Goal: Task Accomplishment & Management: Use online tool/utility

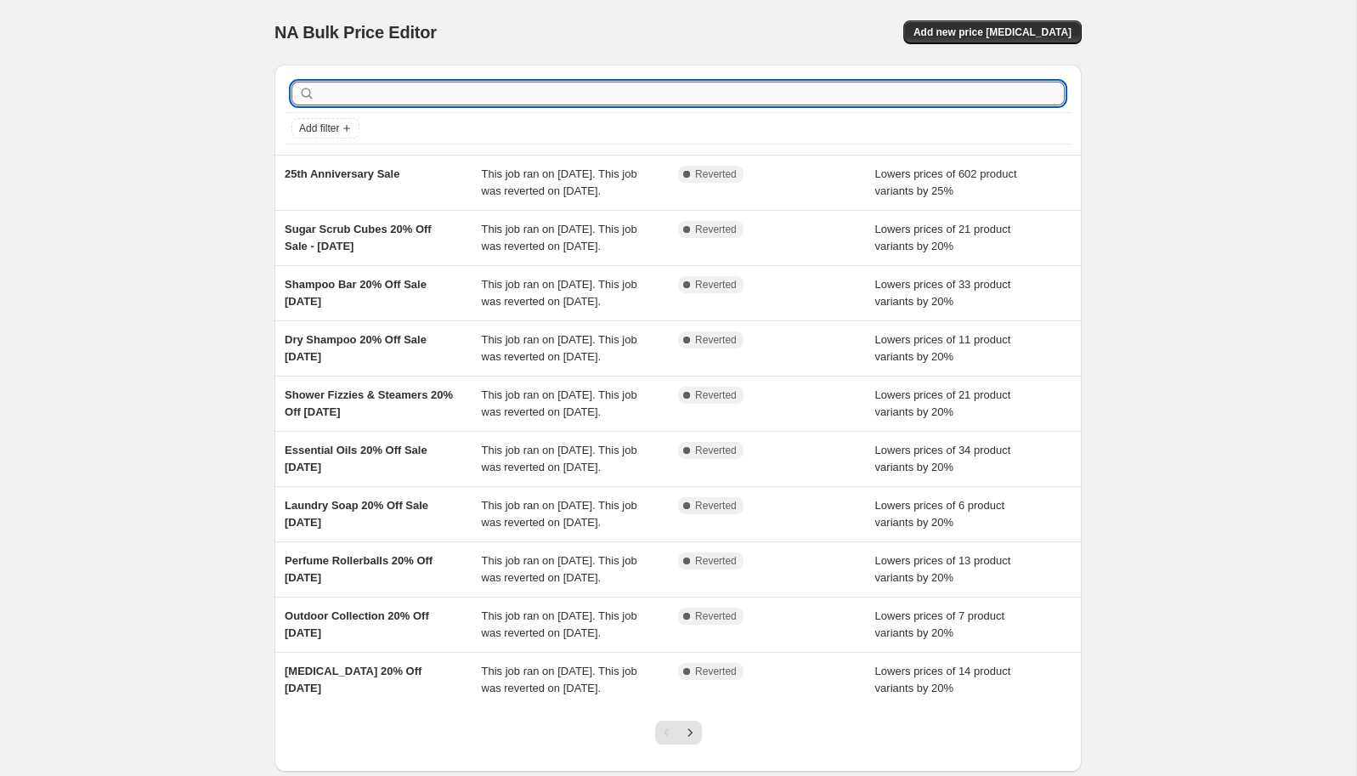
click at [497, 92] on input "text" at bounding box center [692, 94] width 746 height 24
type input "wax"
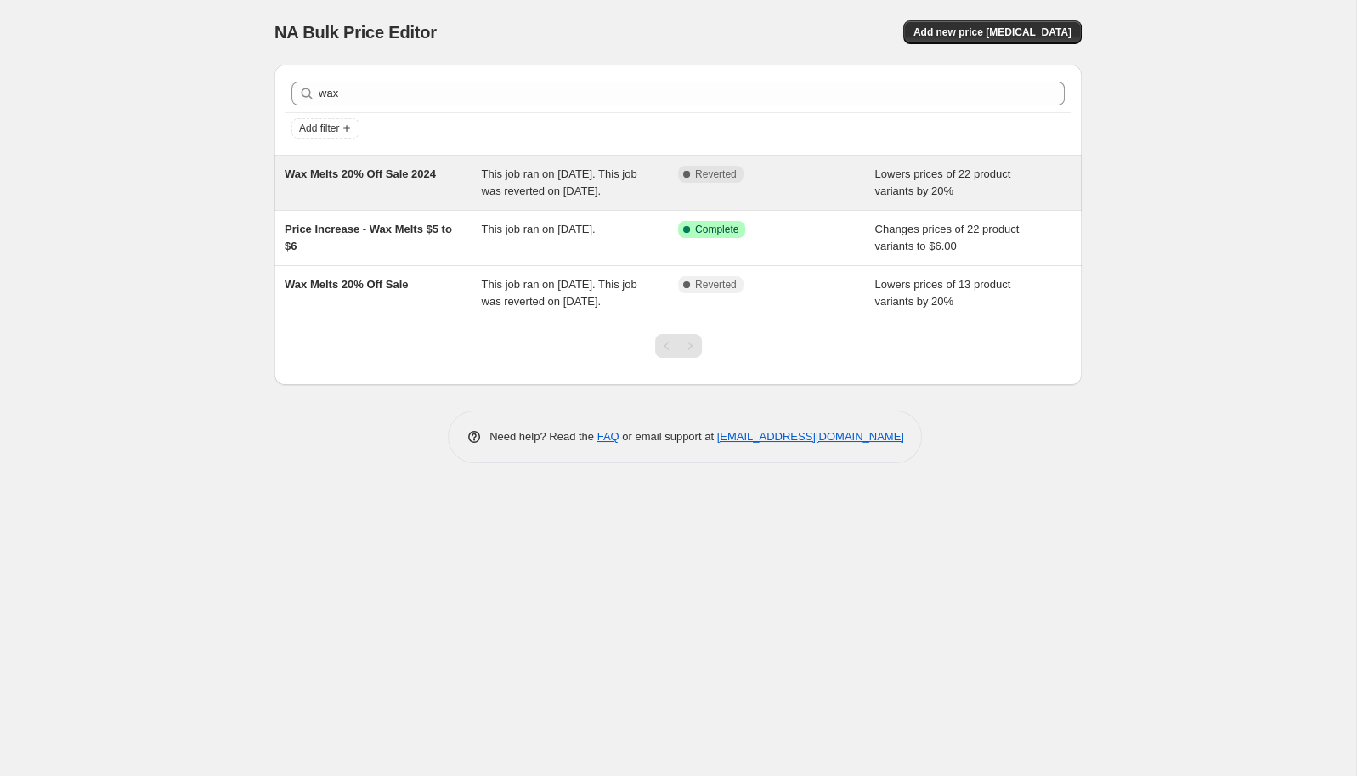
click at [390, 178] on span "Wax Melts 20% Off Sale 2024" at bounding box center [360, 173] width 151 height 13
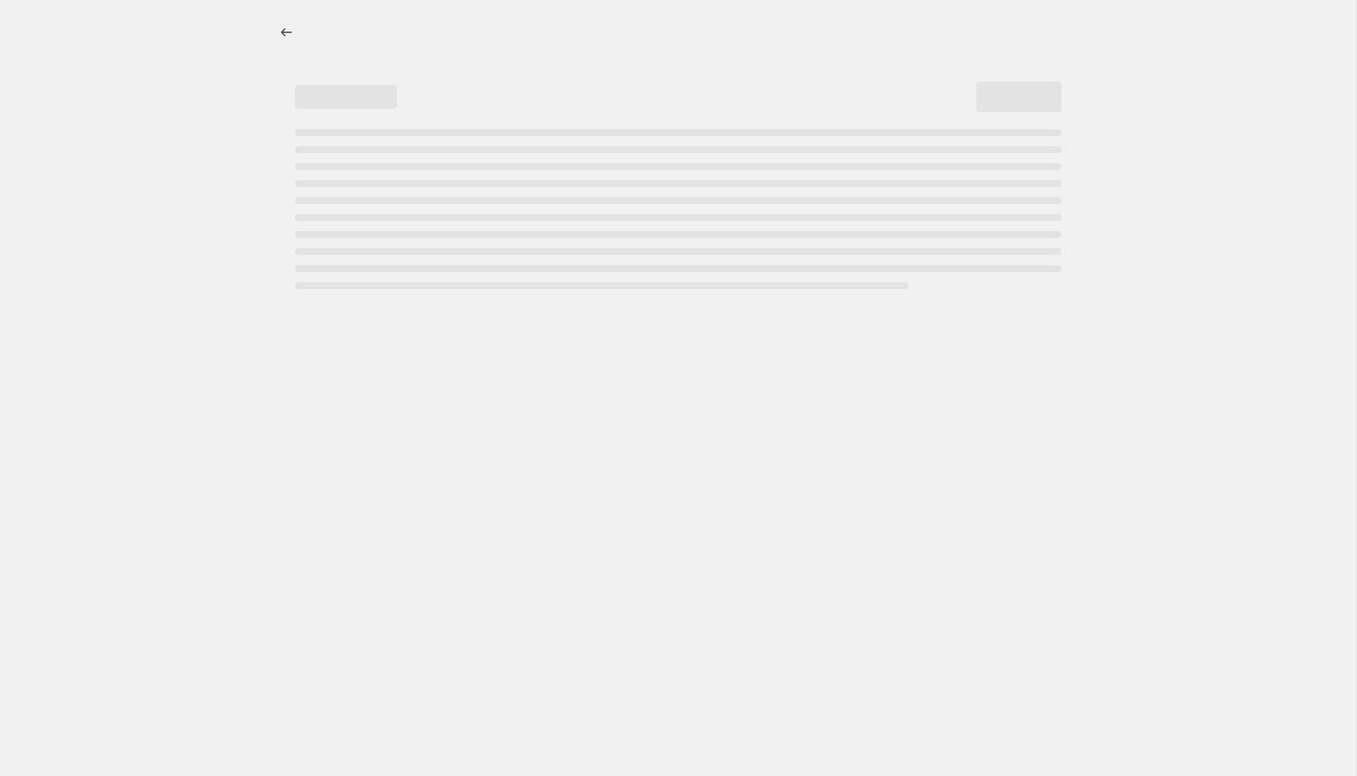
select select "percentage"
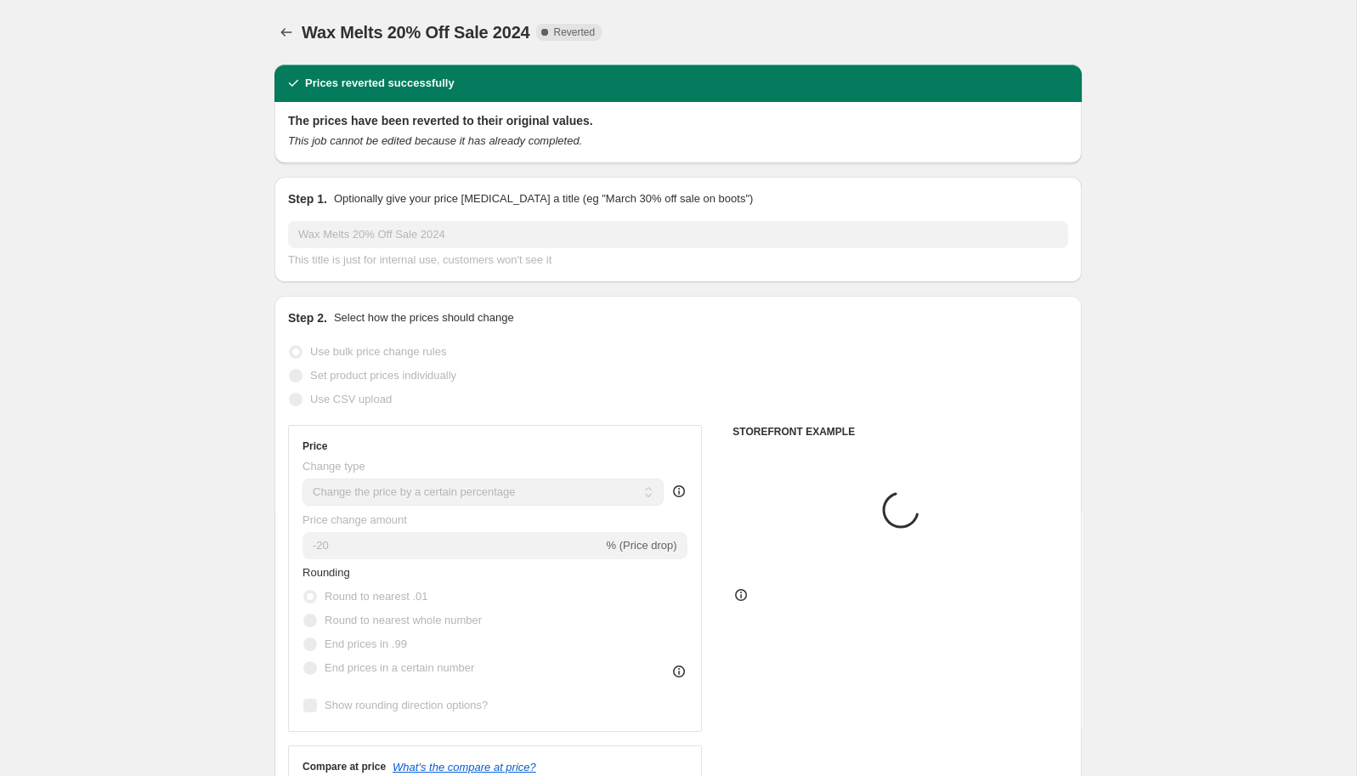
select select "collection"
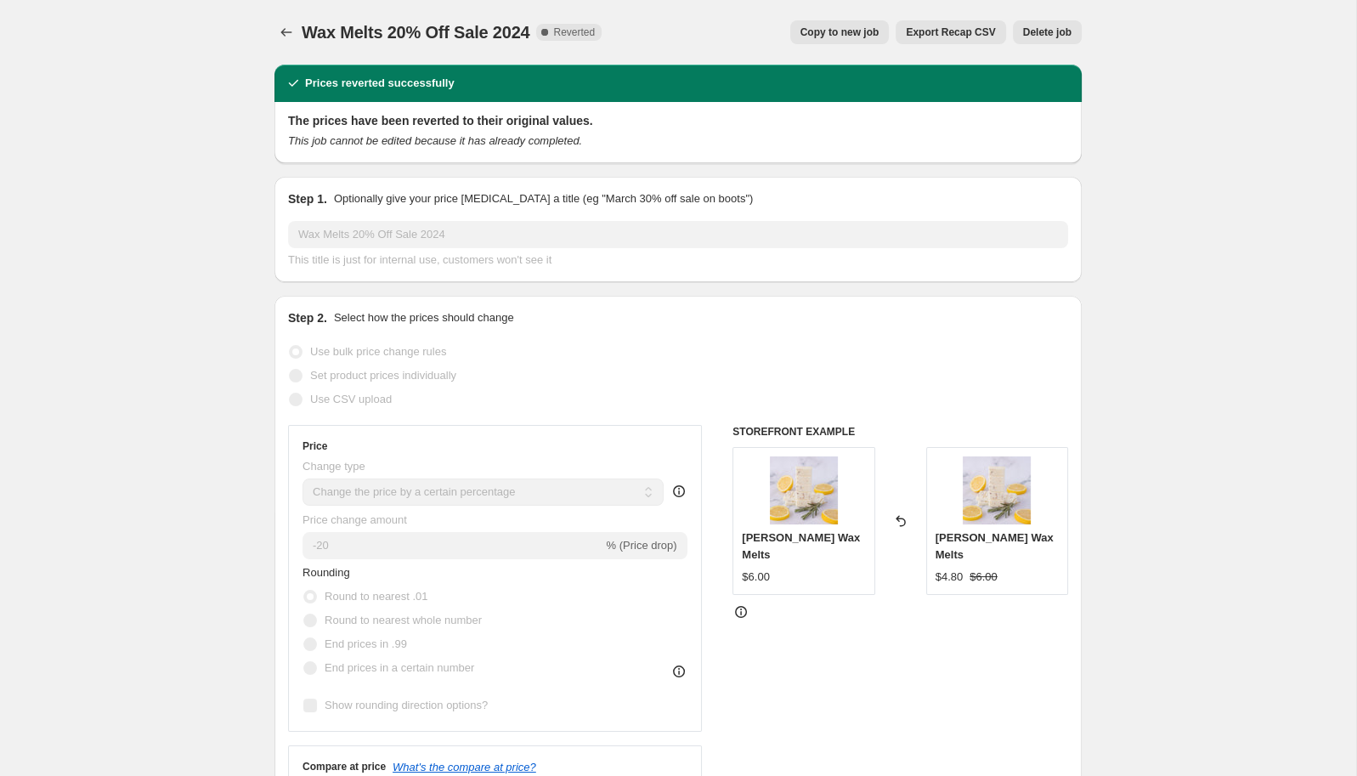
click at [840, 33] on span "Copy to new job" at bounding box center [840, 32] width 79 height 14
select select "percentage"
select select "collection"
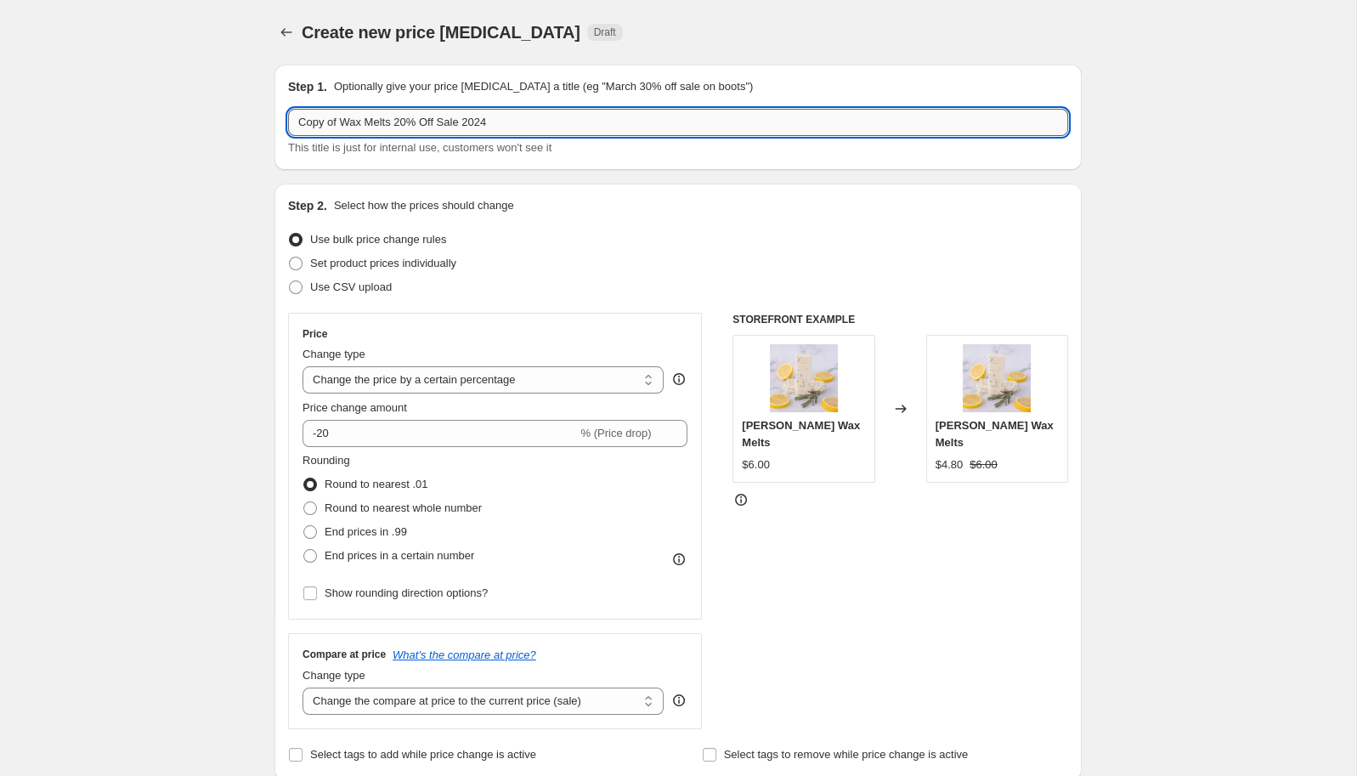
drag, startPoint x: 341, startPoint y: 123, endPoint x: 171, endPoint y: 106, distance: 170.8
click at [288, 109] on input "Copy of Wax Melts 20% Off Sale 2024" at bounding box center [678, 122] width 780 height 27
drag, startPoint x: 416, startPoint y: 122, endPoint x: 450, endPoint y: 122, distance: 33.1
click at [450, 122] on input "Wax Melts 20% Off Sale 2024" at bounding box center [678, 122] width 780 height 27
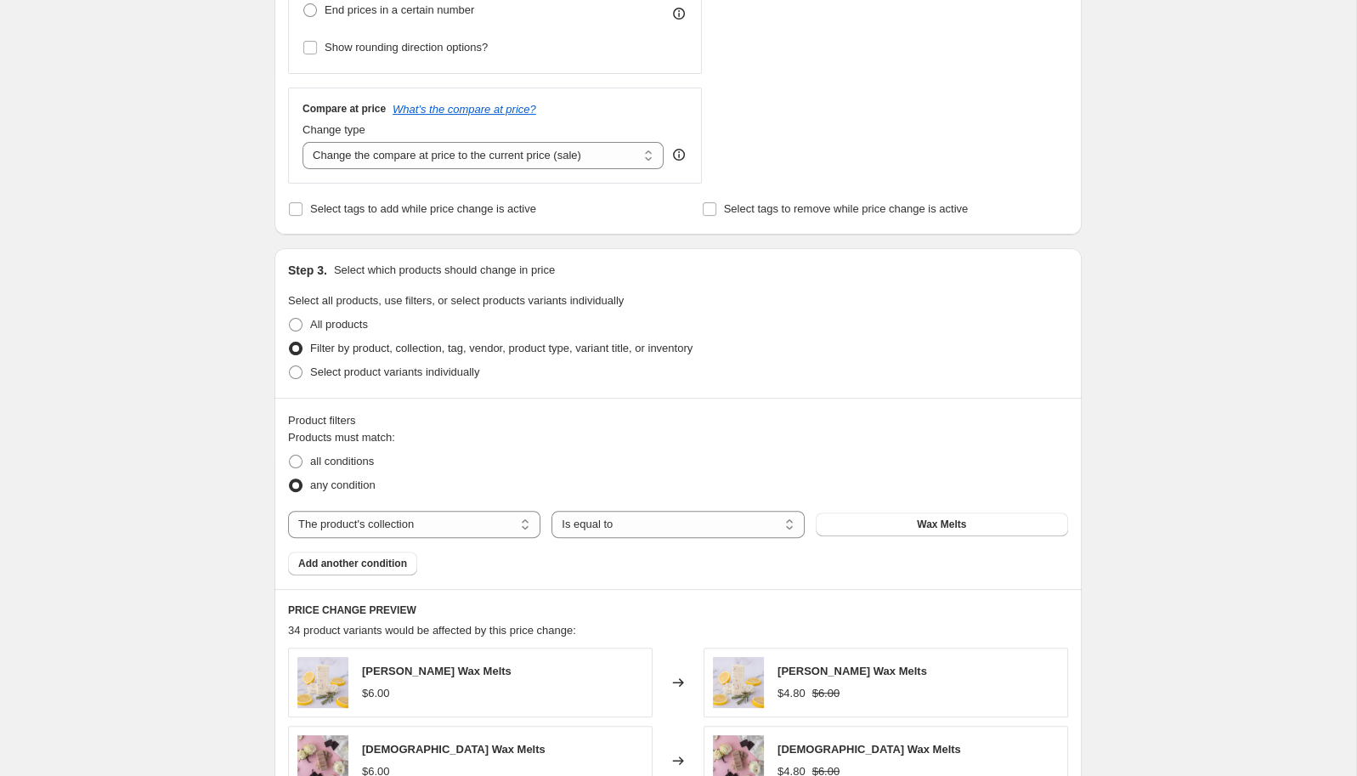
scroll to position [546, 0]
type input "Wax Melts 20% Off Sale Oct 2025"
click at [296, 211] on input "Select tags to add while price change is active" at bounding box center [296, 208] width 14 height 14
checkbox input "true"
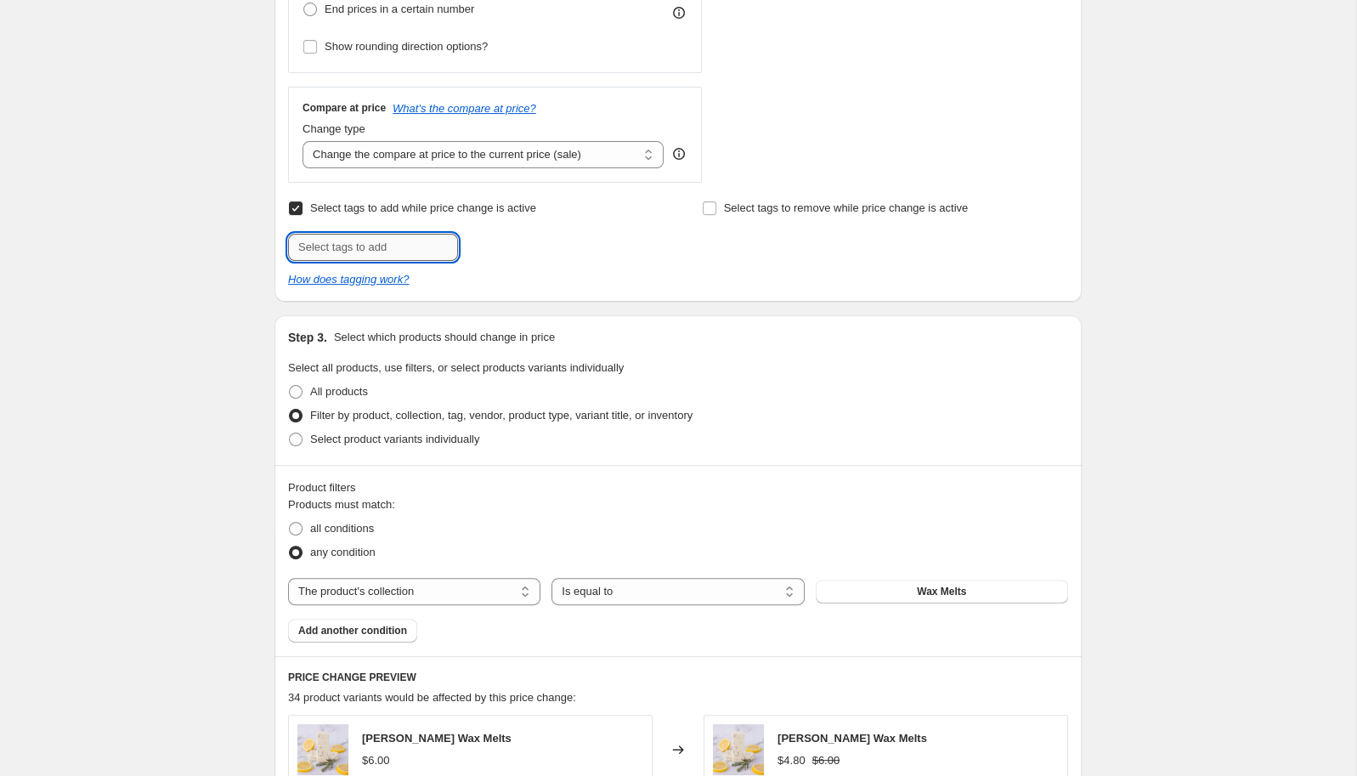
click at [397, 246] on input "text" at bounding box center [373, 247] width 170 height 27
type input "Subscription_Paused"
click at [552, 249] on span "Subscription..." at bounding box center [530, 246] width 71 height 12
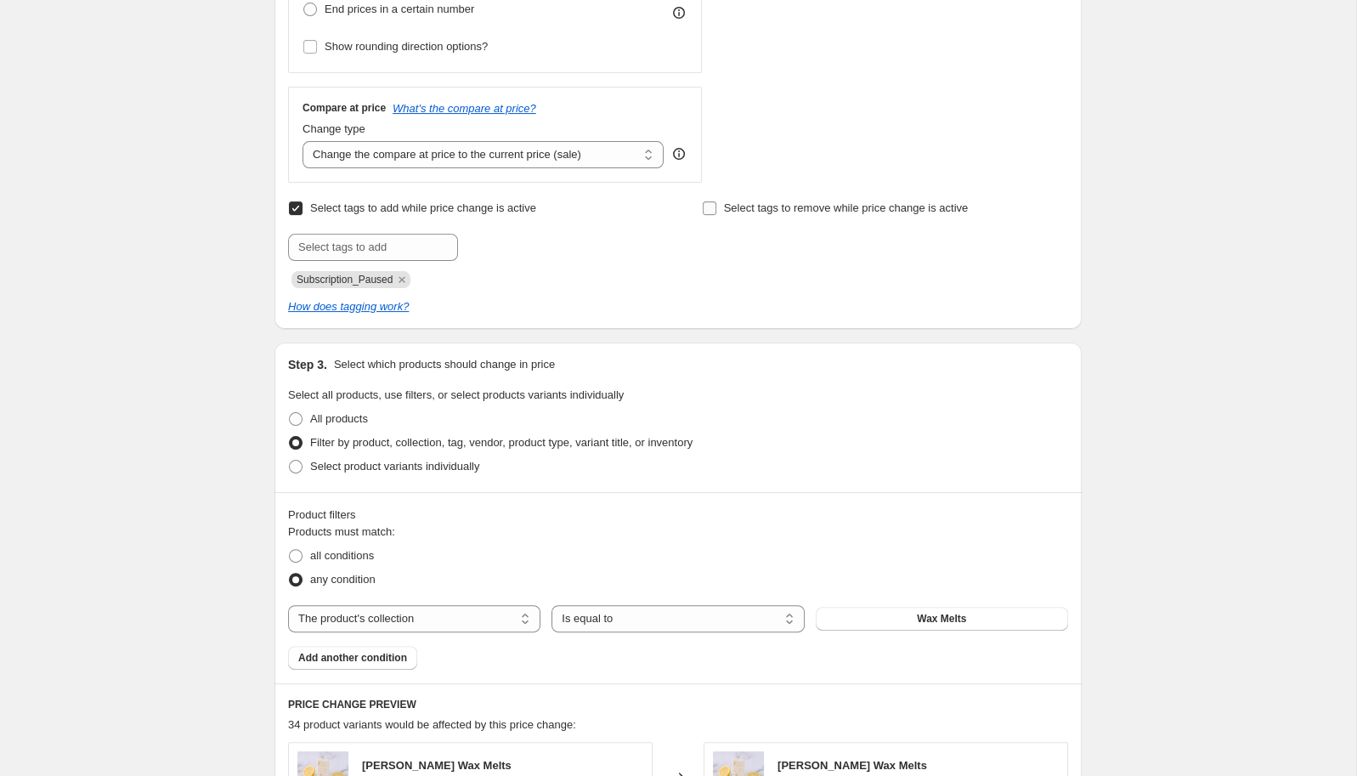
click at [743, 205] on span "Select tags to remove while price change is active" at bounding box center [846, 207] width 245 height 13
click at [716, 205] on input "Select tags to remove while price change is active" at bounding box center [710, 208] width 14 height 14
checkbox input "true"
click at [774, 250] on input "text" at bounding box center [787, 247] width 170 height 27
click at [778, 249] on input "text" at bounding box center [787, 247] width 170 height 27
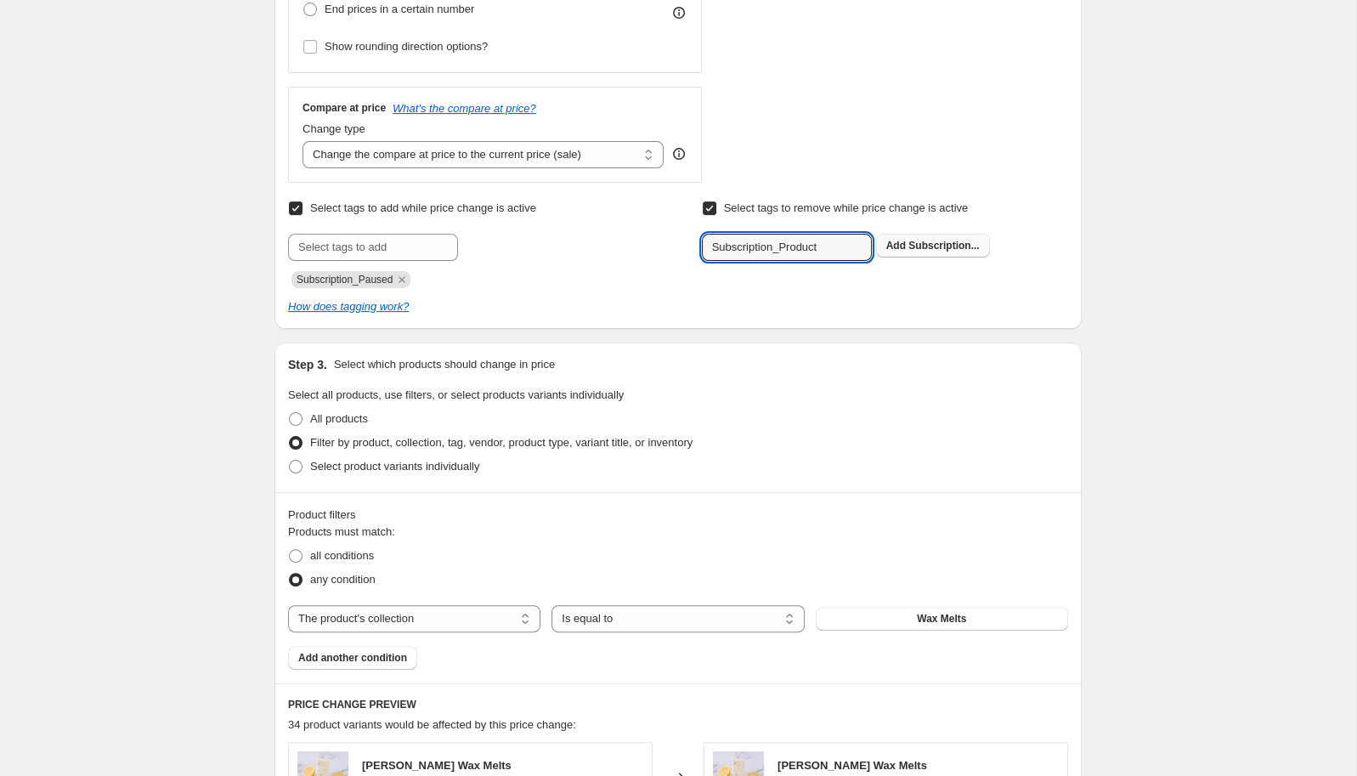
type input "Subscription_Product"
click at [928, 242] on span "Subscription..." at bounding box center [944, 246] width 71 height 12
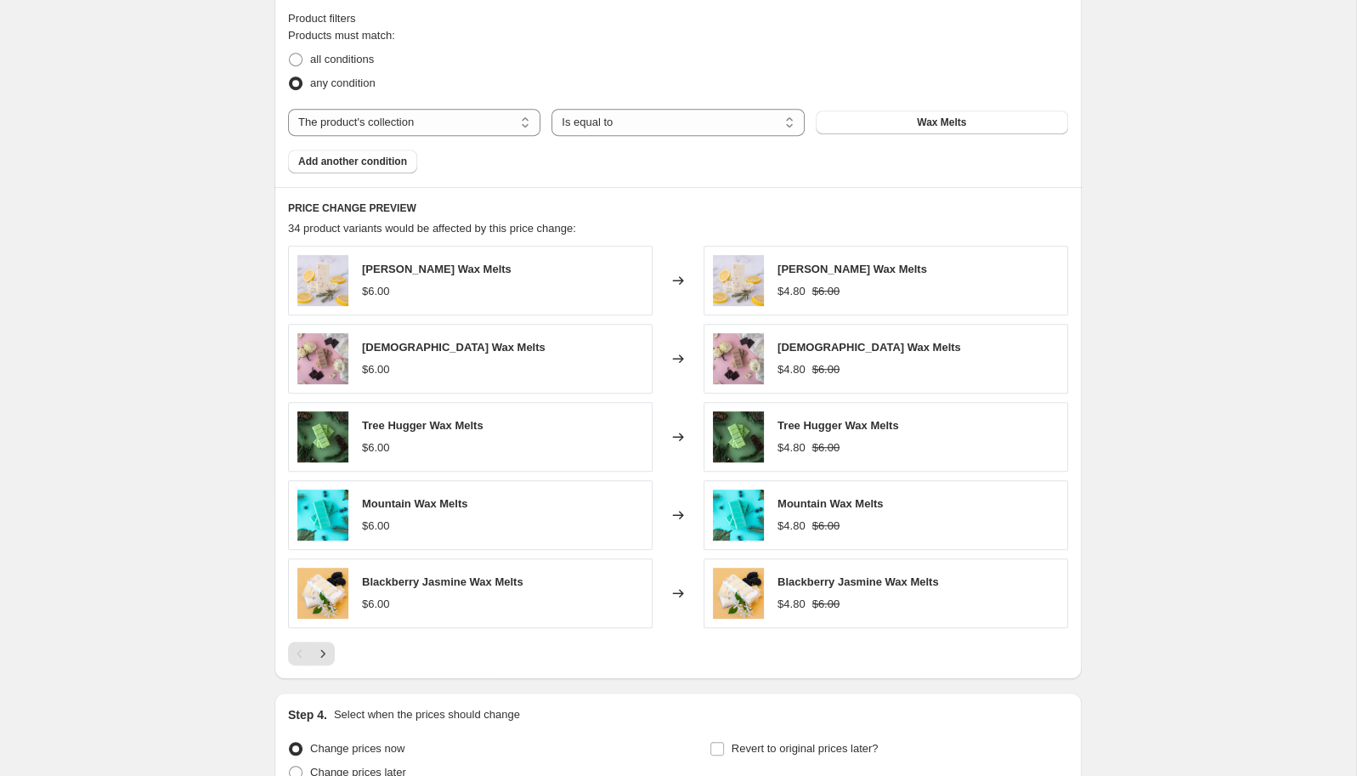
scroll to position [1029, 0]
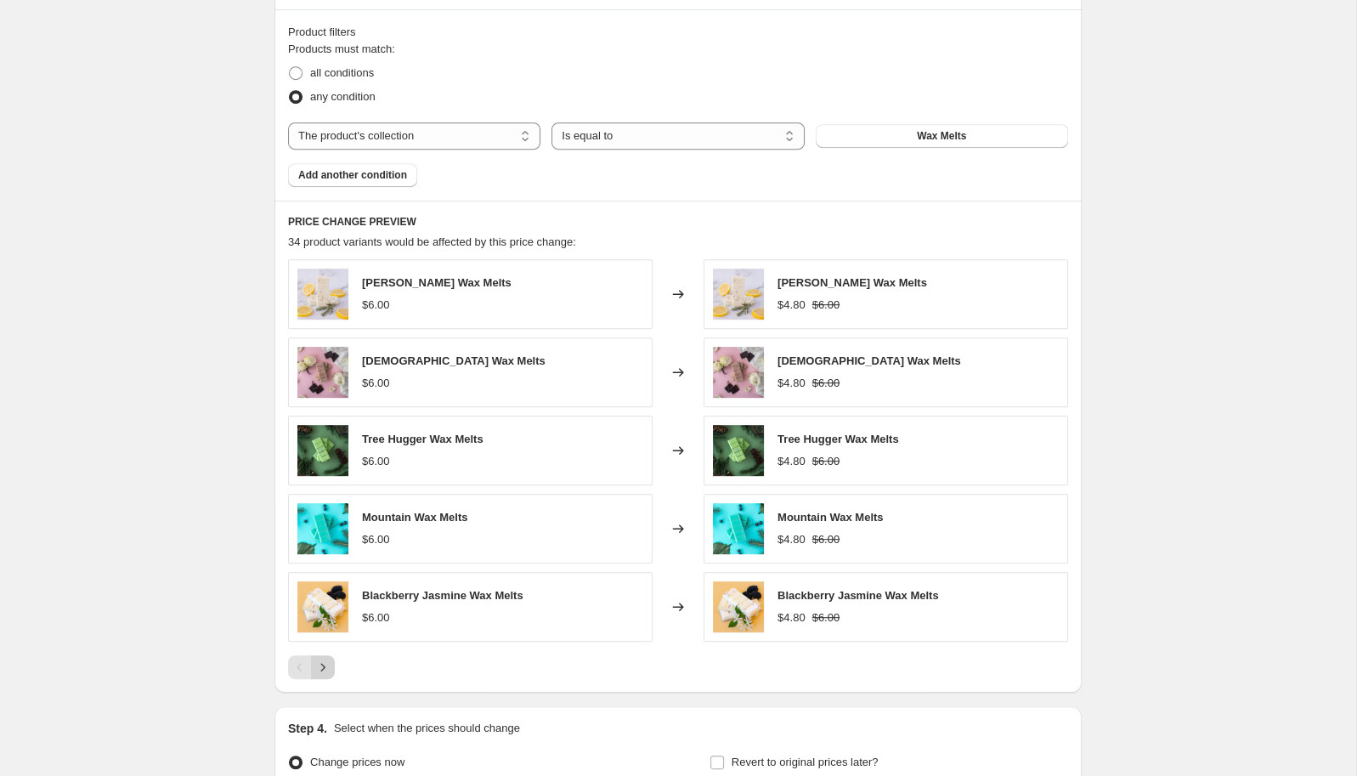
click at [317, 670] on icon "Next" at bounding box center [322, 667] width 17 height 17
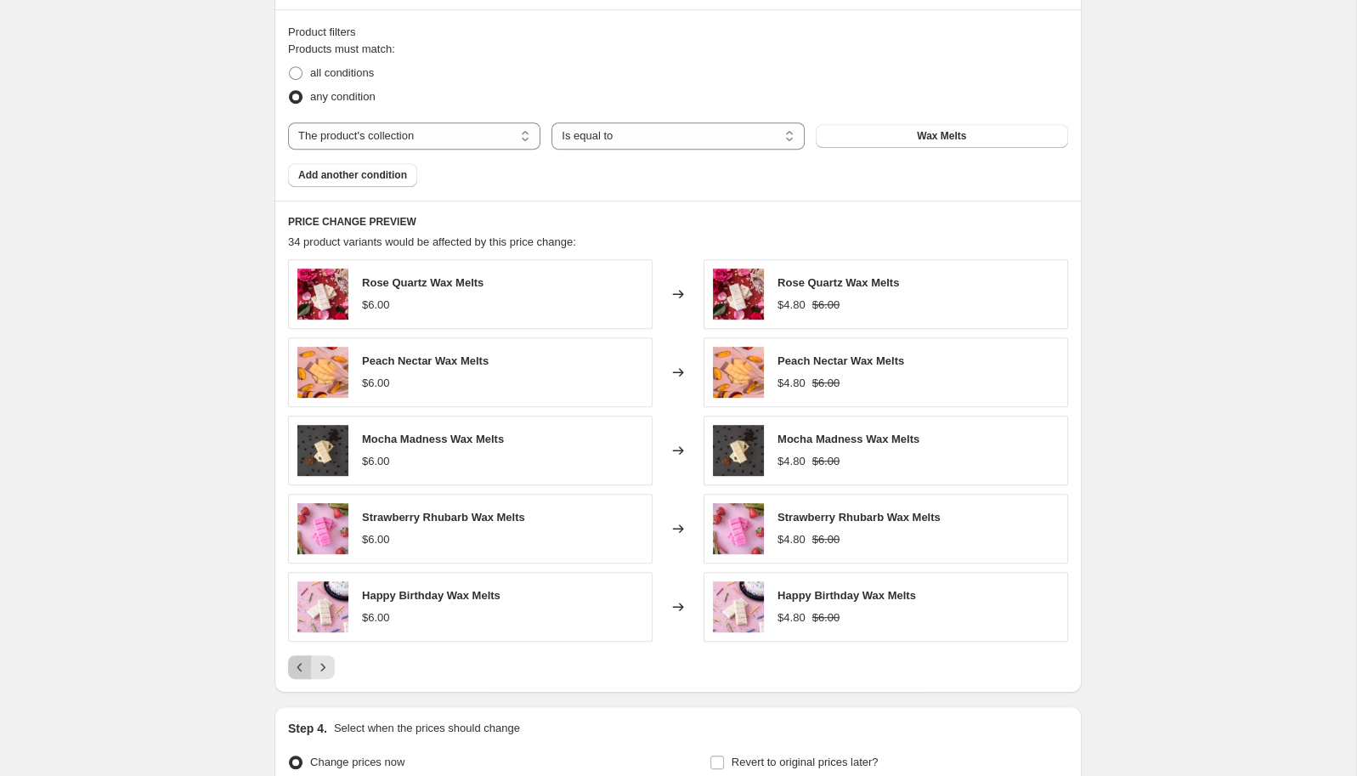
click at [300, 671] on icon "Previous" at bounding box center [300, 667] width 17 height 17
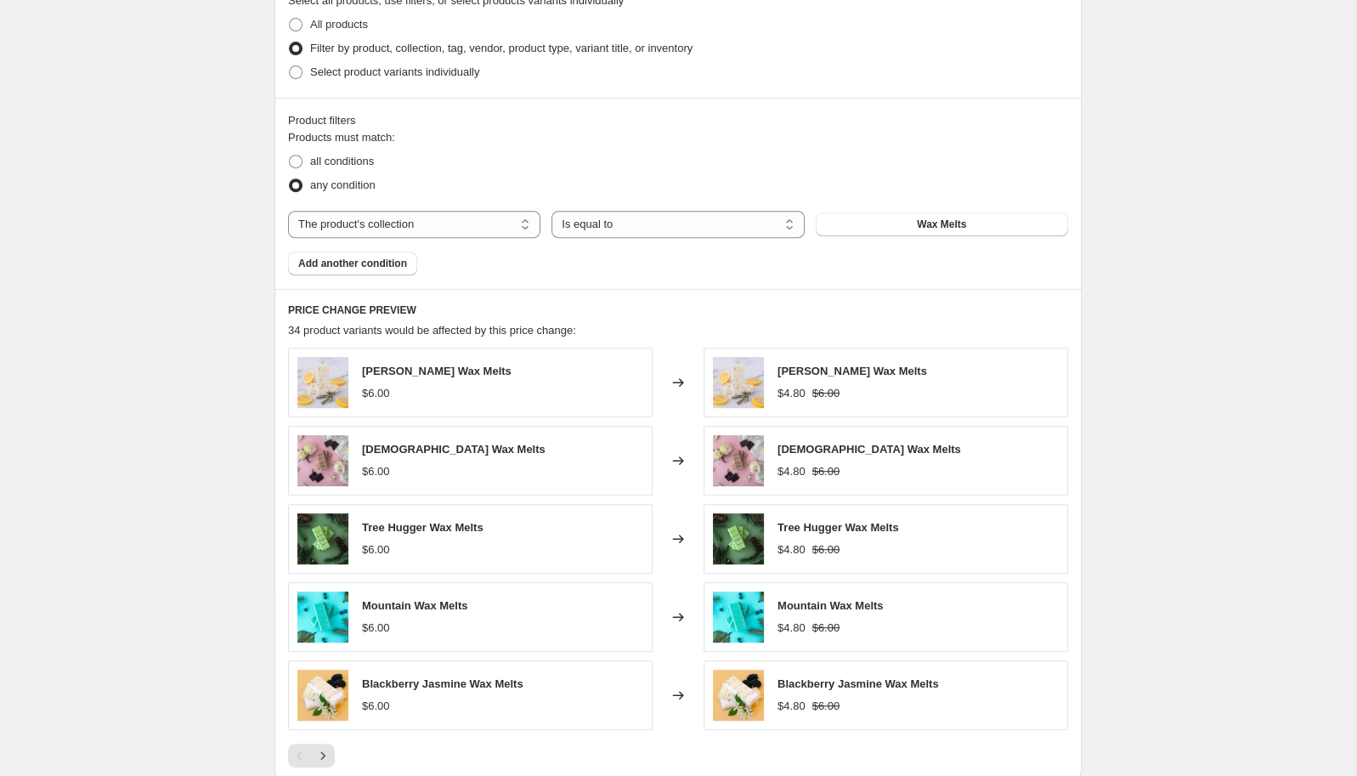
scroll to position [938, 0]
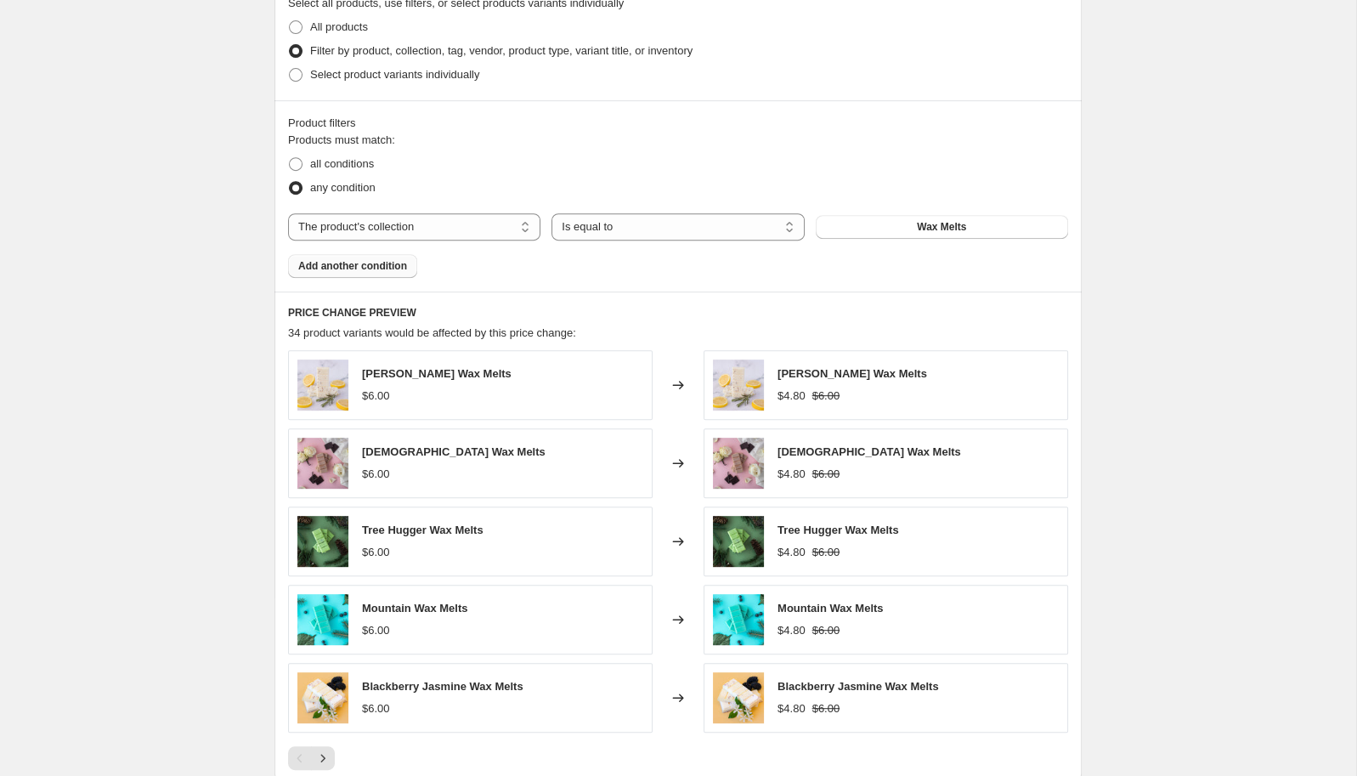
click at [366, 271] on span "Add another condition" at bounding box center [352, 266] width 109 height 14
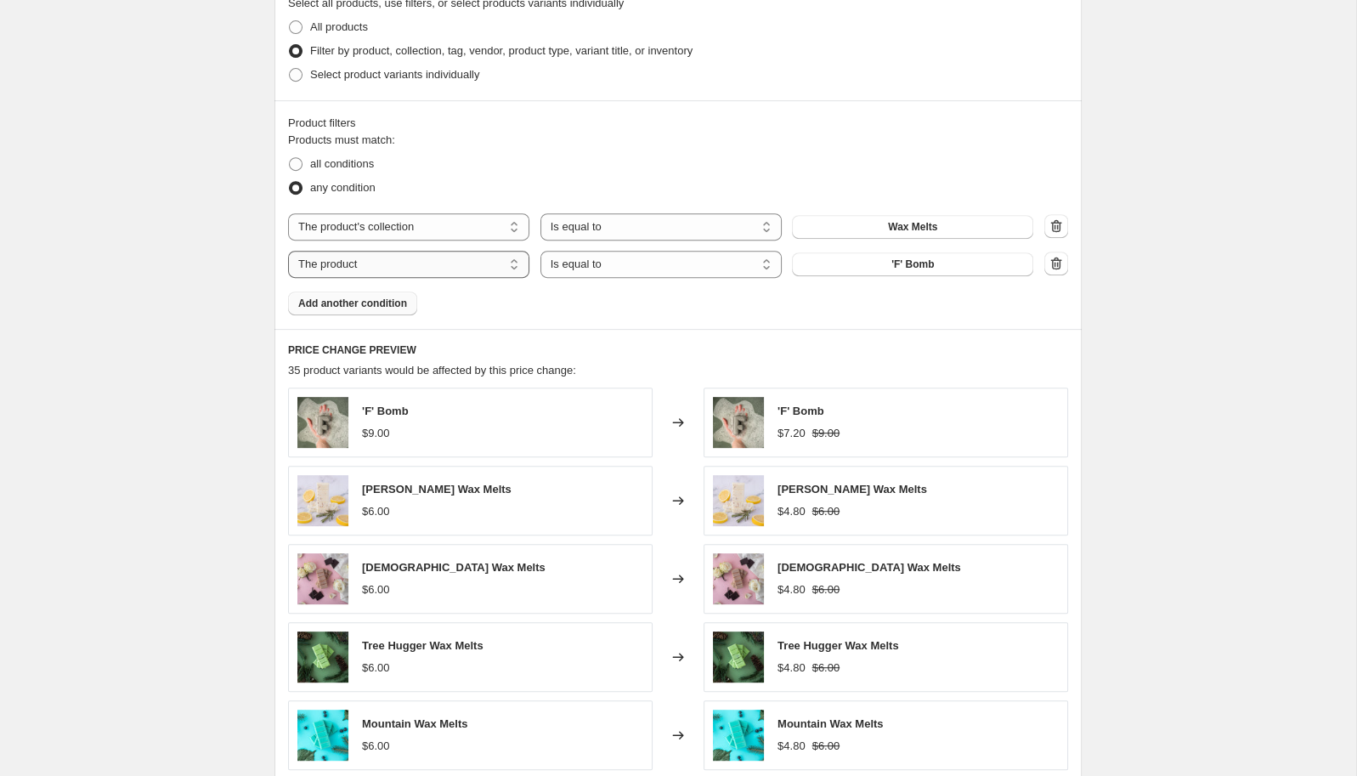
click at [288, 251] on select "The product The product's collection The product's tag The product's vendor The…" at bounding box center [408, 264] width 241 height 27
select select "inventory_quantity"
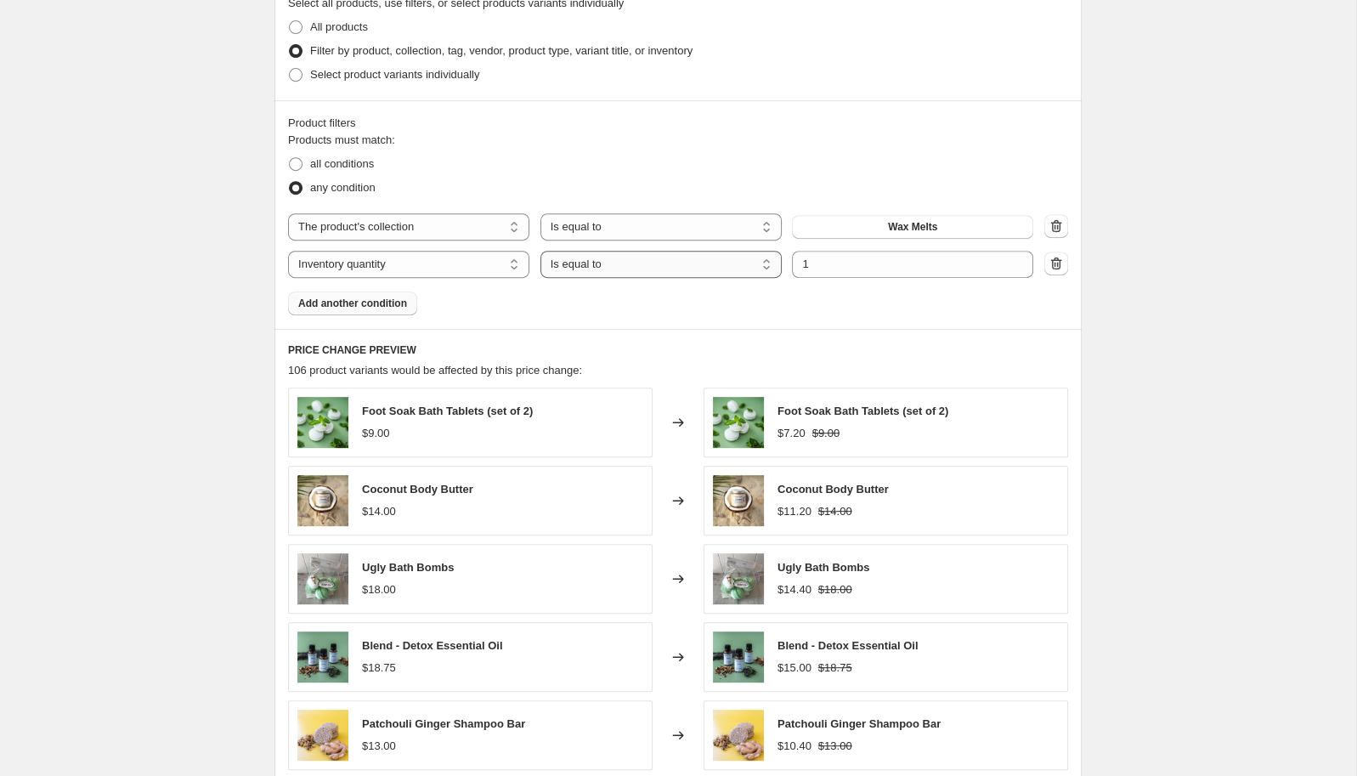
click at [541, 251] on select "Is equal to Is not equal to Is greater than Is less than" at bounding box center [661, 264] width 241 height 27
select select ">"
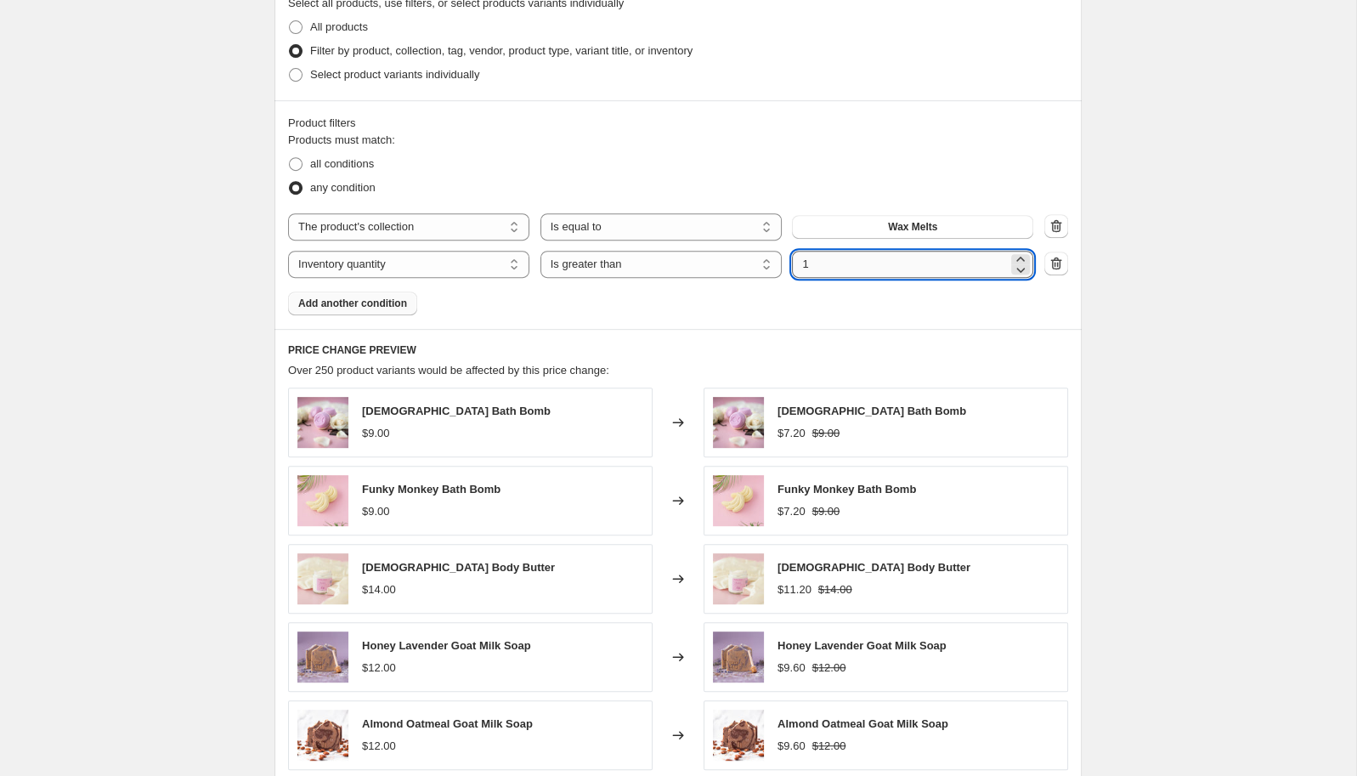
click at [903, 263] on input "1" at bounding box center [900, 264] width 216 height 27
type input "0"
click at [886, 163] on div "all conditions" at bounding box center [678, 164] width 780 height 24
click at [299, 167] on span at bounding box center [296, 164] width 14 height 14
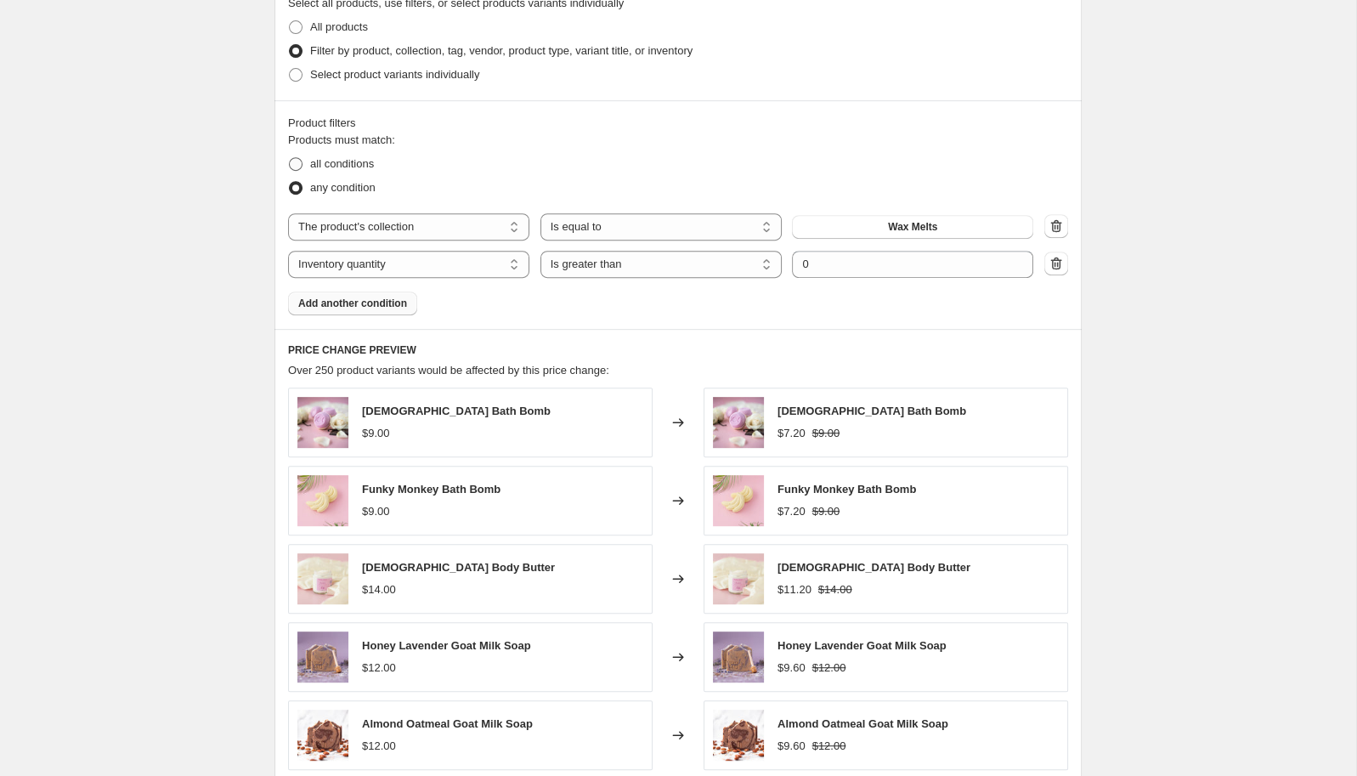
click at [290, 158] on input "all conditions" at bounding box center [289, 157] width 1 height 1
radio input "true"
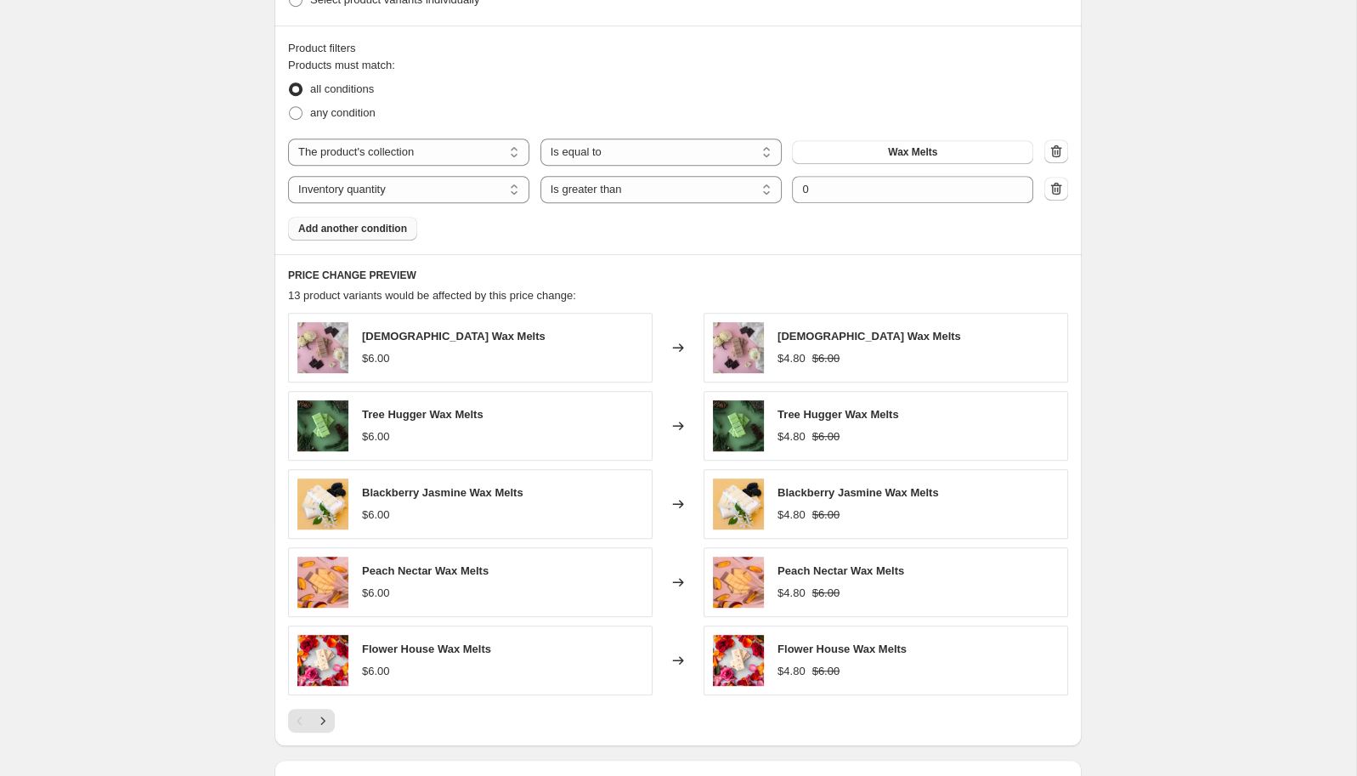
scroll to position [1249, 0]
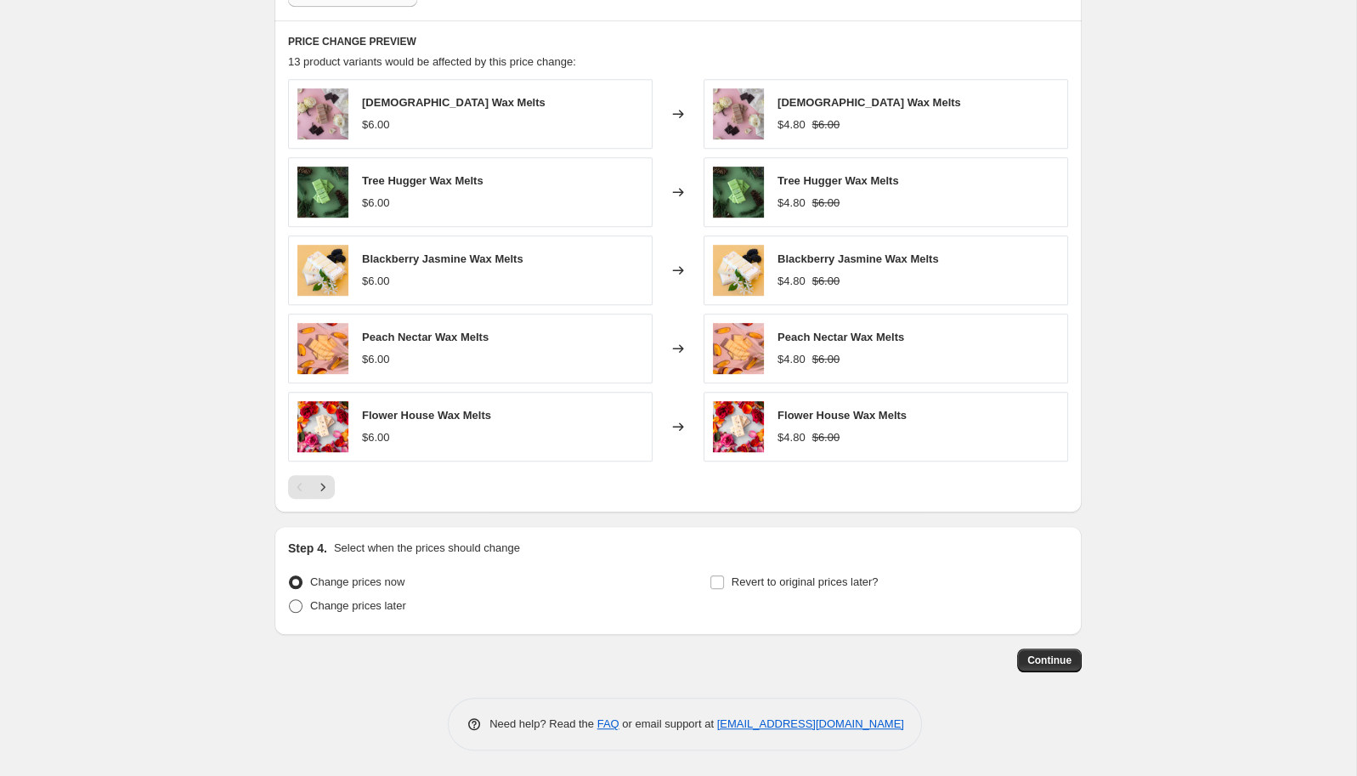
click at [351, 603] on span "Change prices later" at bounding box center [358, 605] width 96 height 13
click at [290, 600] on input "Change prices later" at bounding box center [289, 599] width 1 height 1
radio input "true"
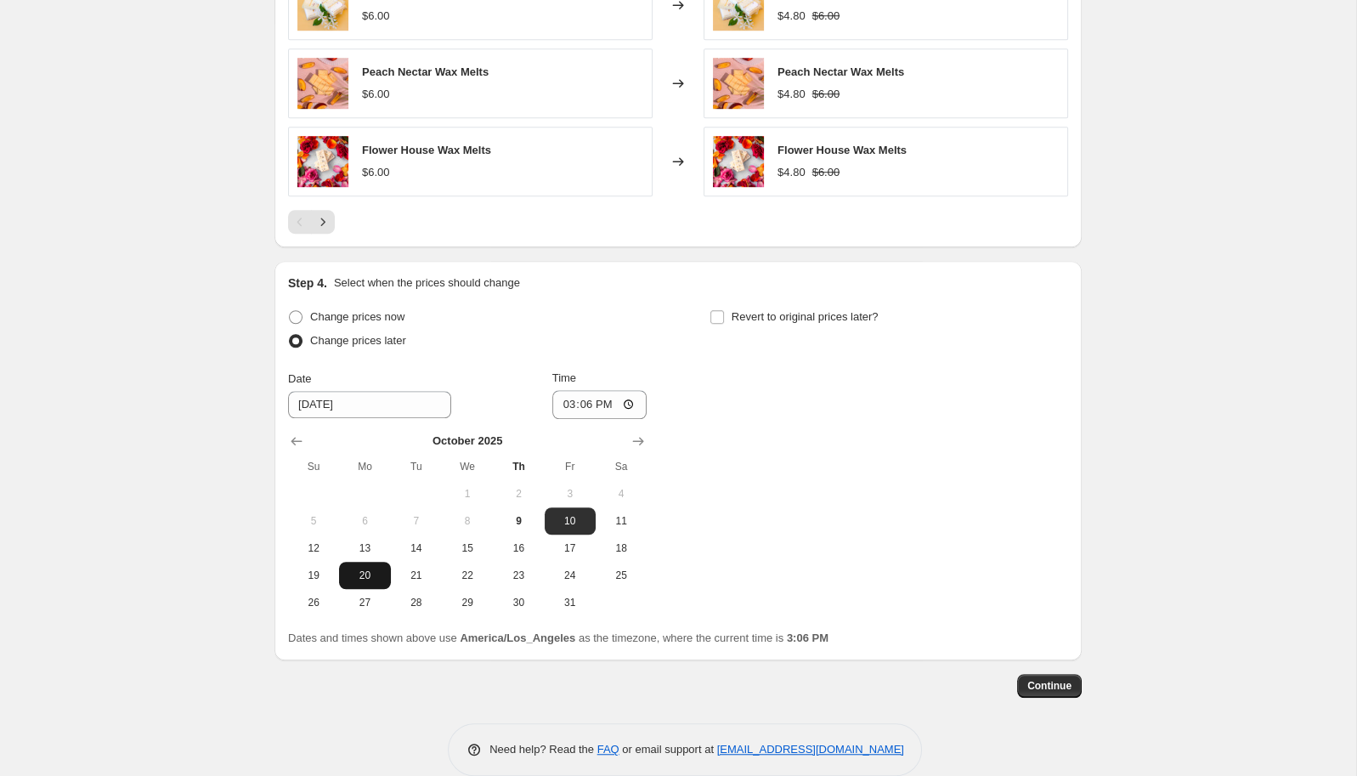
scroll to position [1523, 0]
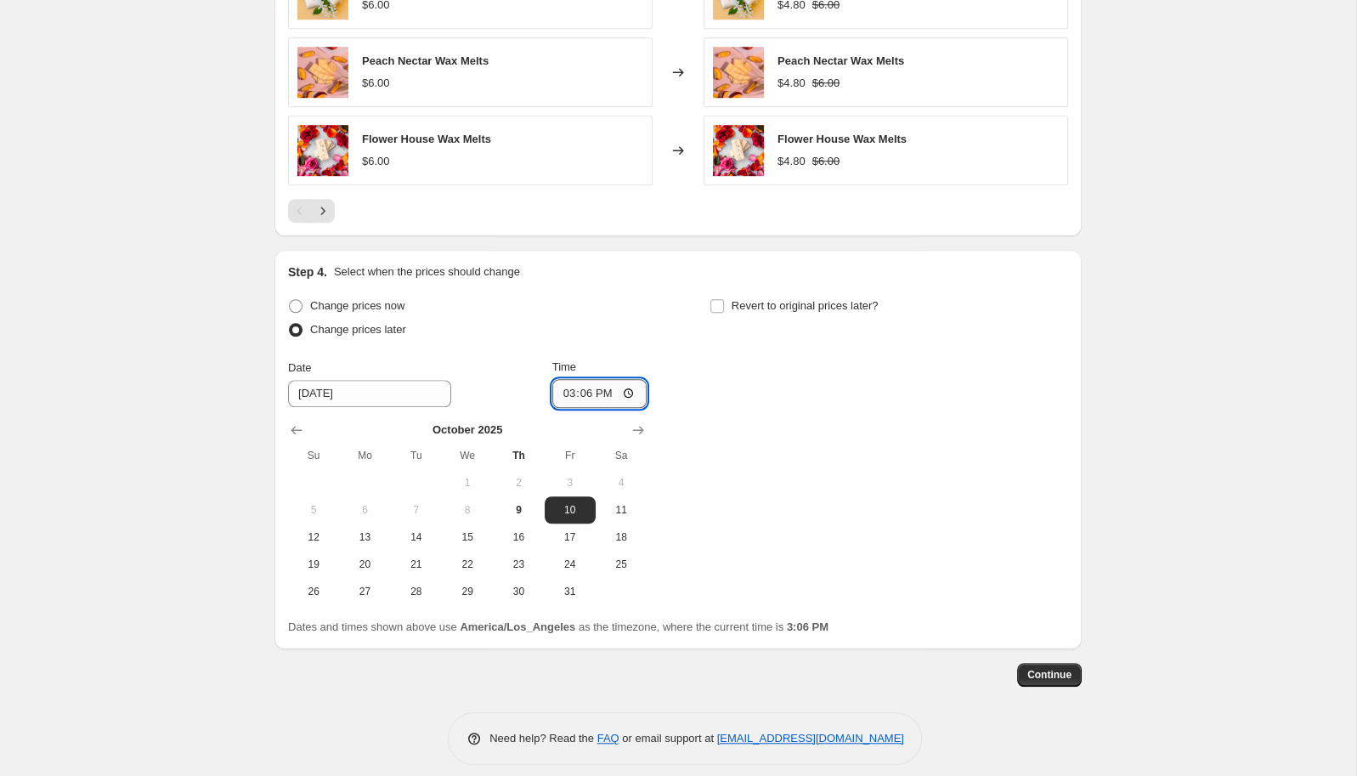
click at [584, 392] on input "15:06" at bounding box center [599, 393] width 95 height 29
type input "00:01"
click at [722, 308] on input "Revert to original prices later?" at bounding box center [717, 306] width 14 height 14
checkbox input "true"
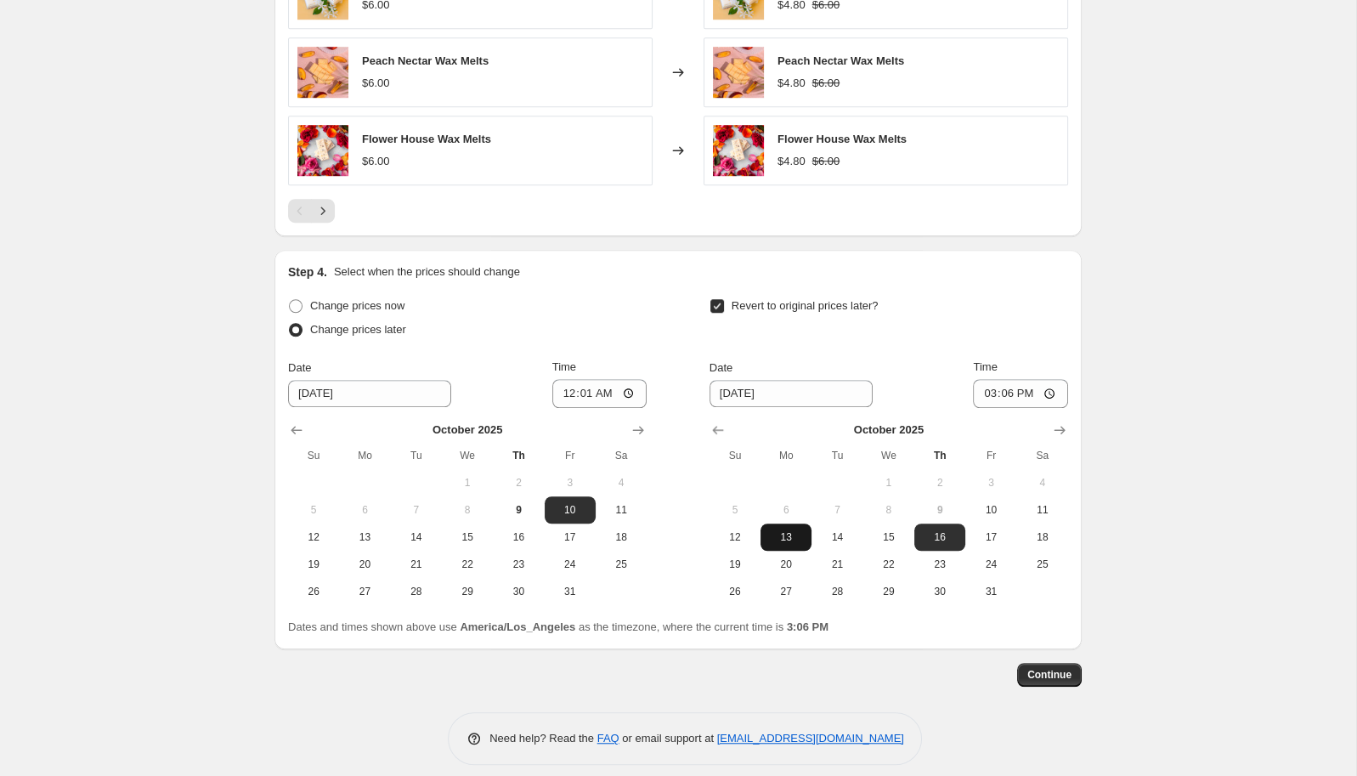
click at [783, 543] on span "13" at bounding box center [785, 537] width 37 height 14
type input "10/13/2025"
click at [1006, 397] on input "15:06" at bounding box center [1020, 393] width 95 height 29
type input "00:01"
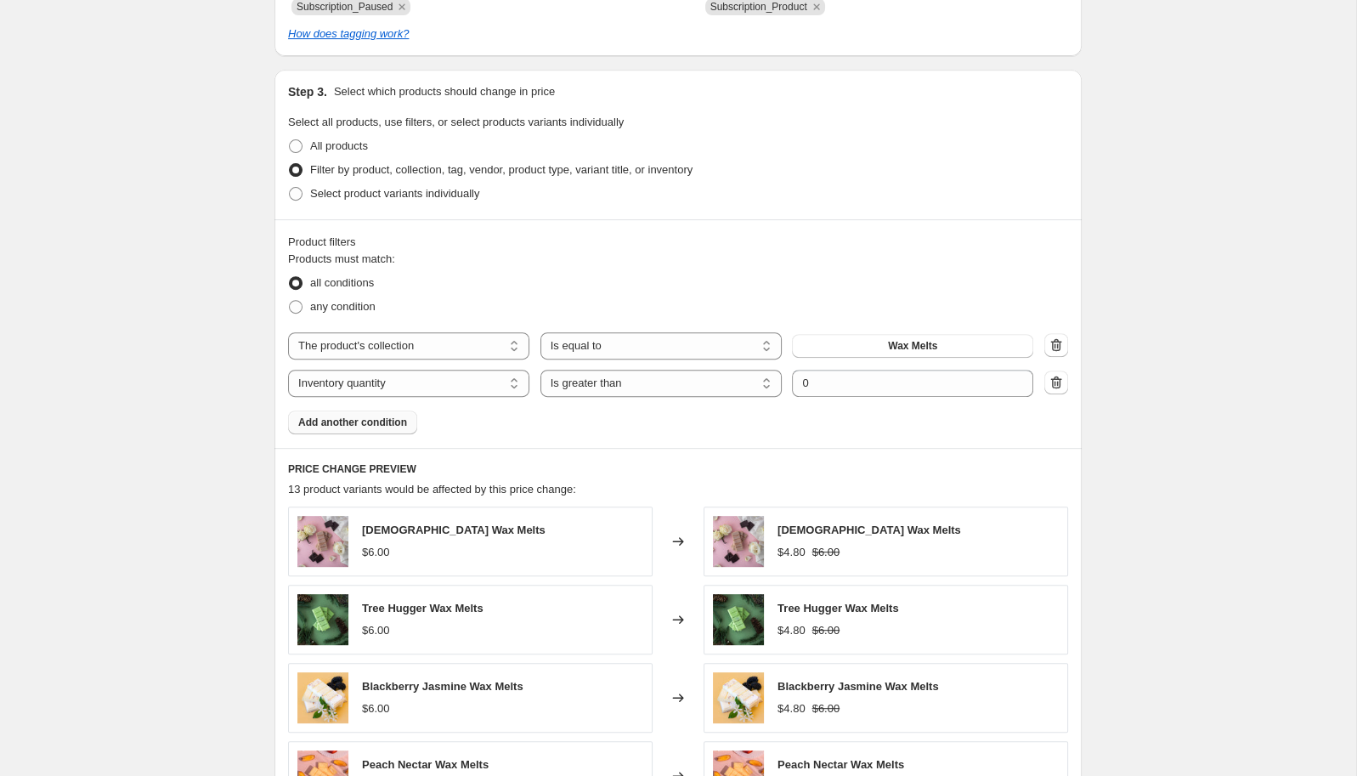
scroll to position [1538, 0]
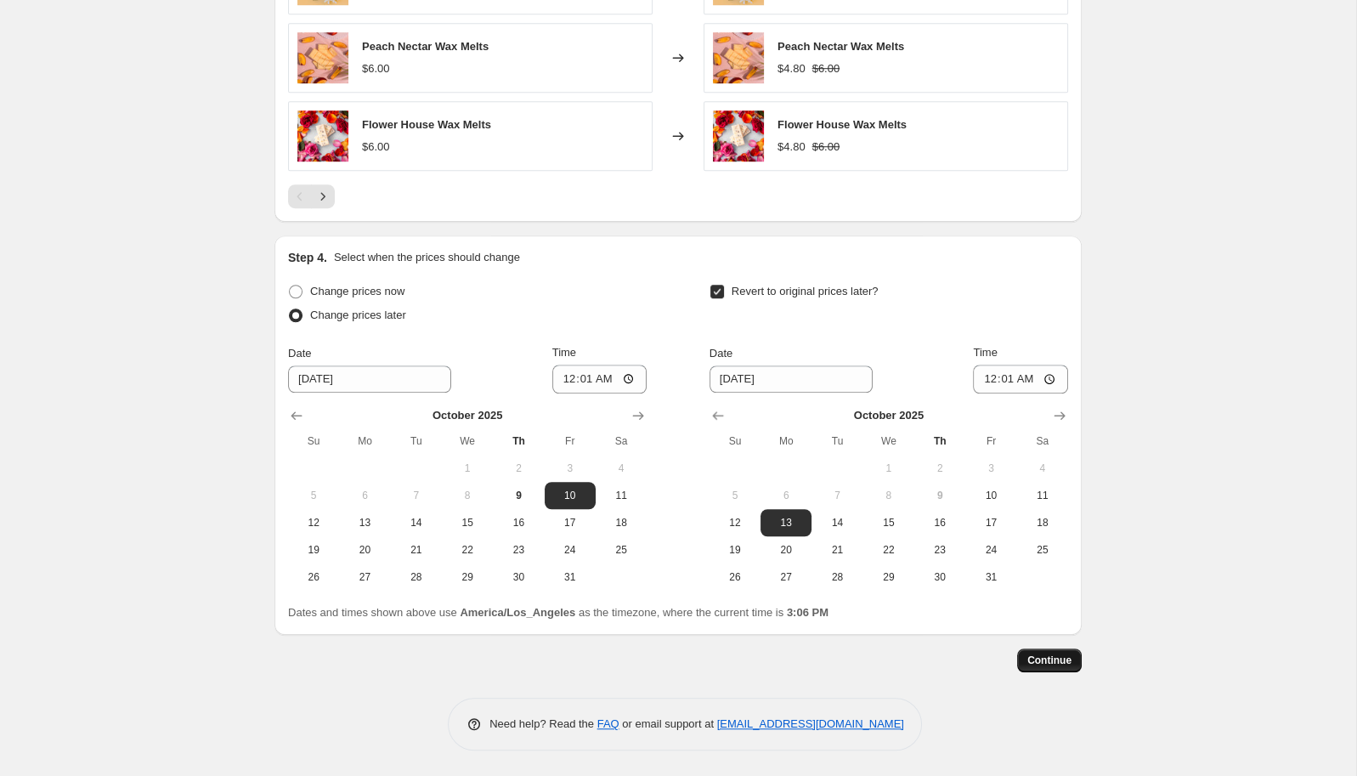
click at [1061, 665] on span "Continue" at bounding box center [1049, 661] width 44 height 14
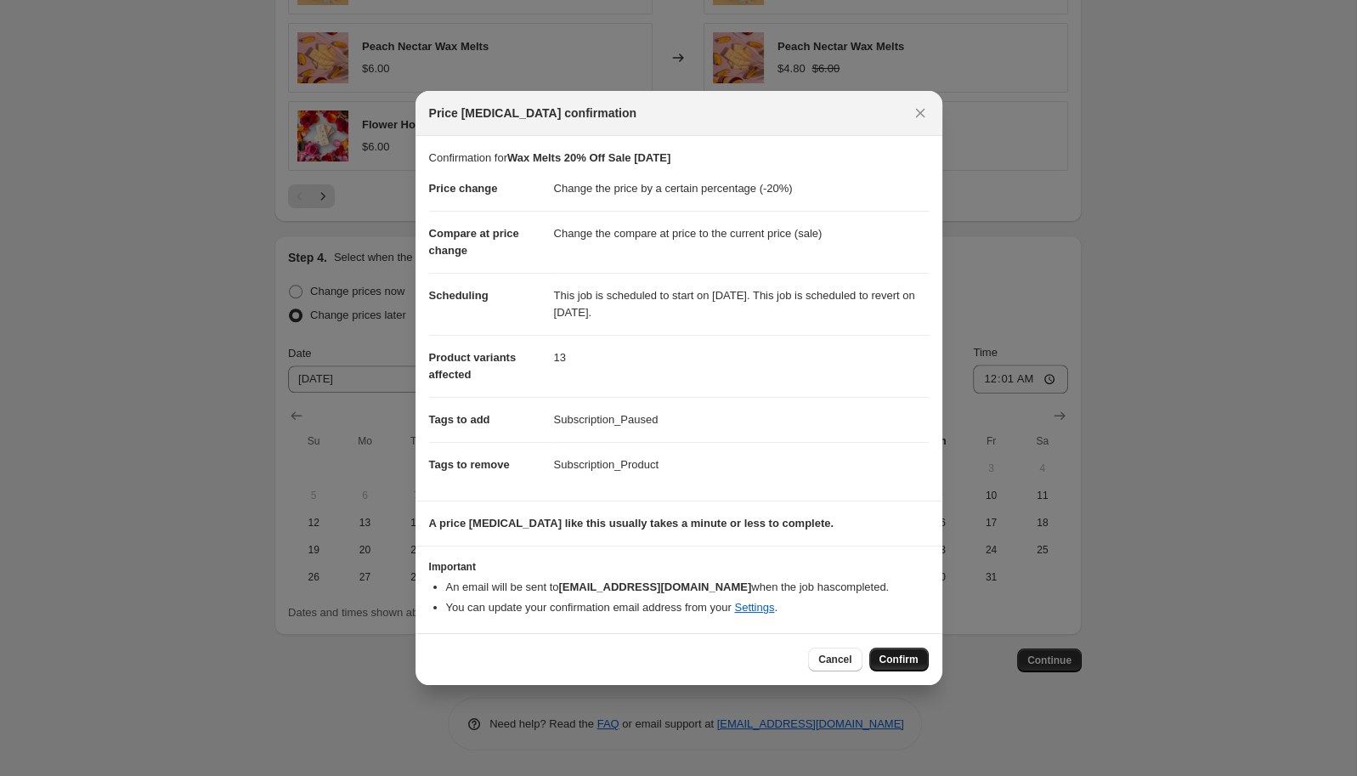
click at [906, 661] on span "Confirm" at bounding box center [899, 660] width 39 height 14
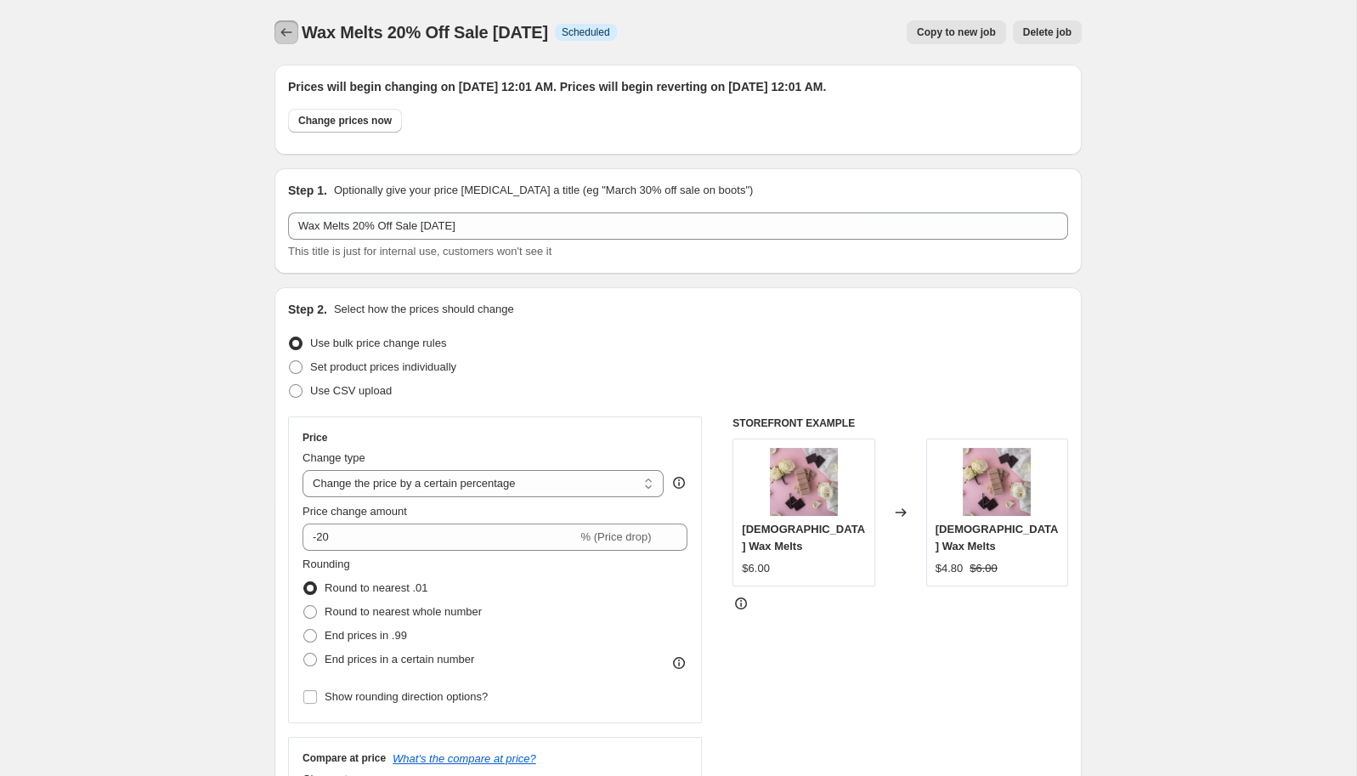
click at [283, 27] on icon "Price change jobs" at bounding box center [286, 32] width 17 height 17
